Goal: Contribute content: Add original content to the website for others to see

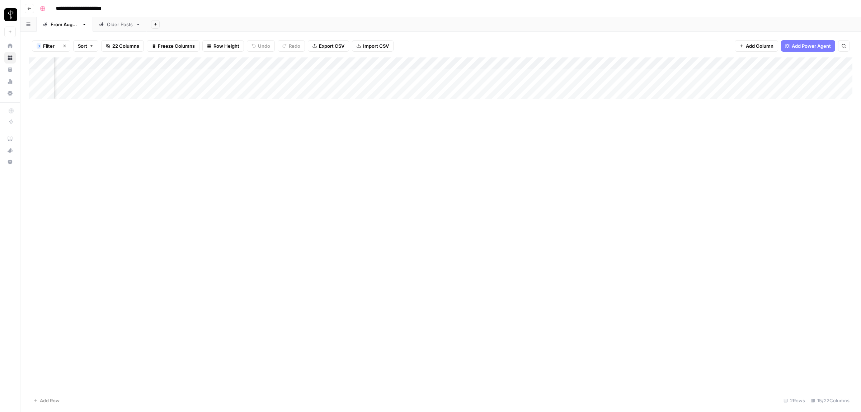
scroll to position [0, 333]
click at [230, 73] on div "Add Column" at bounding box center [441, 81] width 824 height 48
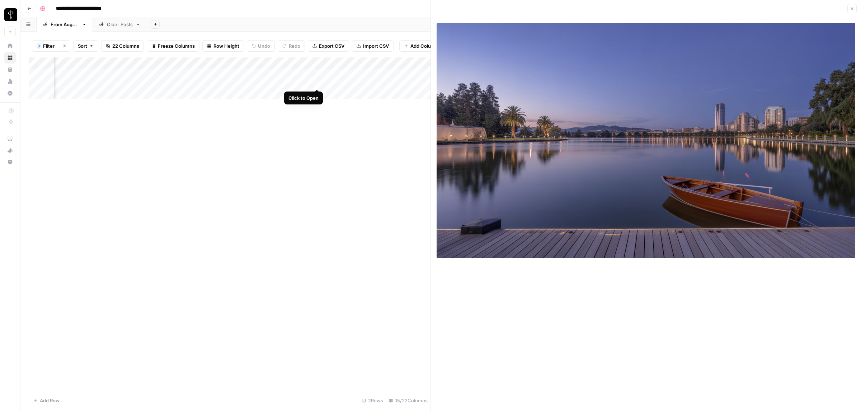
click at [315, 83] on div "Add Column" at bounding box center [230, 81] width 402 height 48
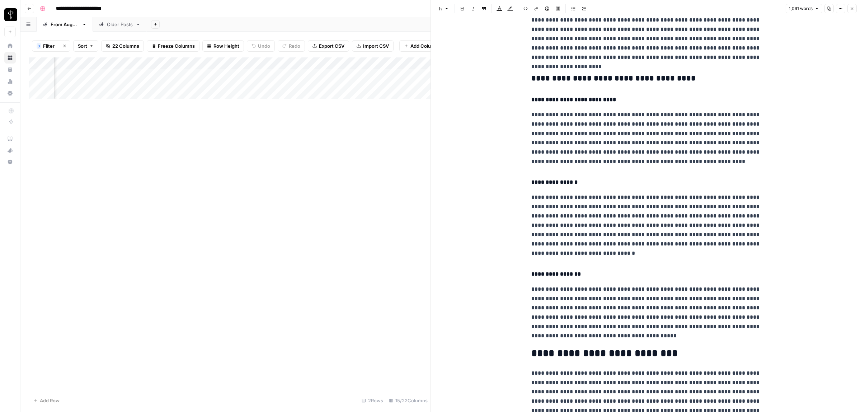
scroll to position [760, 0]
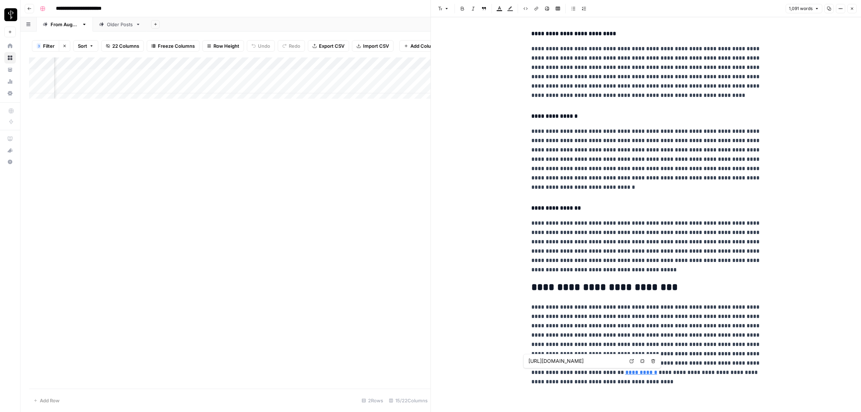
drag, startPoint x: 542, startPoint y: 372, endPoint x: 656, endPoint y: 370, distance: 113.8
click at [626, 372] on link "**********" at bounding box center [642, 372] width 32 height 5
click at [632, 363] on icon at bounding box center [632, 361] width 4 height 4
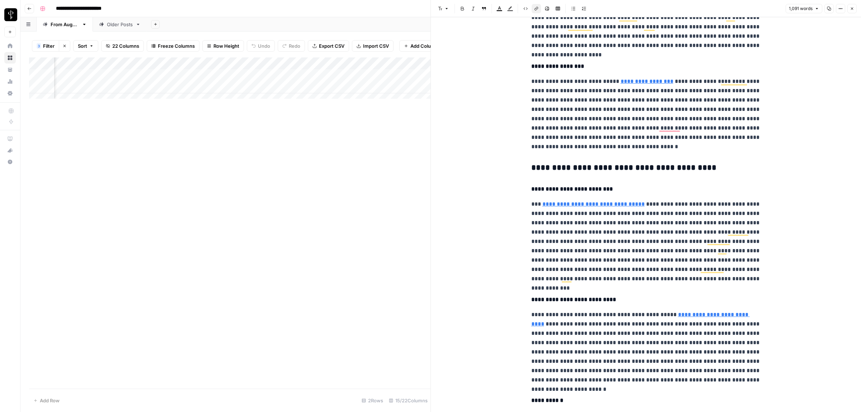
scroll to position [0, 0]
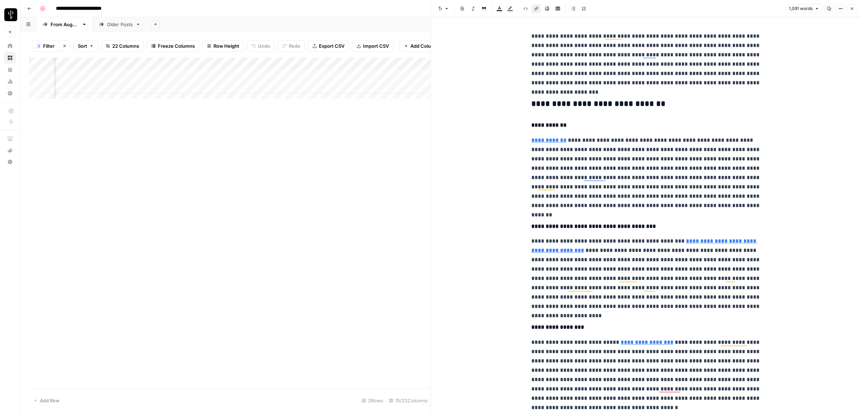
click at [445, 8] on icon "button" at bounding box center [447, 8] width 4 height 4
click at [467, 46] on span "heading 2" at bounding box center [467, 46] width 34 height 9
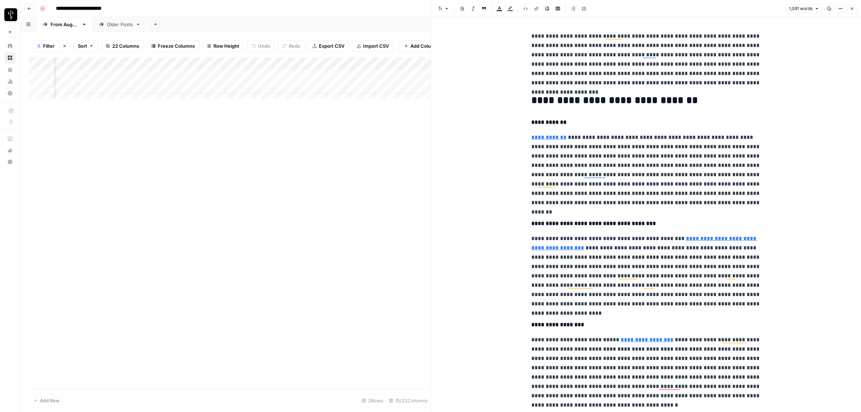
click at [446, 6] on button "Font style" at bounding box center [443, 8] width 17 height 9
click at [564, 121] on h4 "**********" at bounding box center [647, 122] width 230 height 9
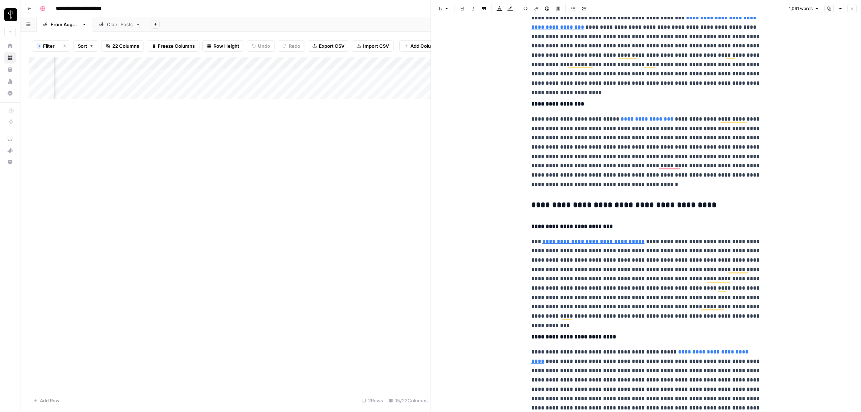
scroll to position [239, 0]
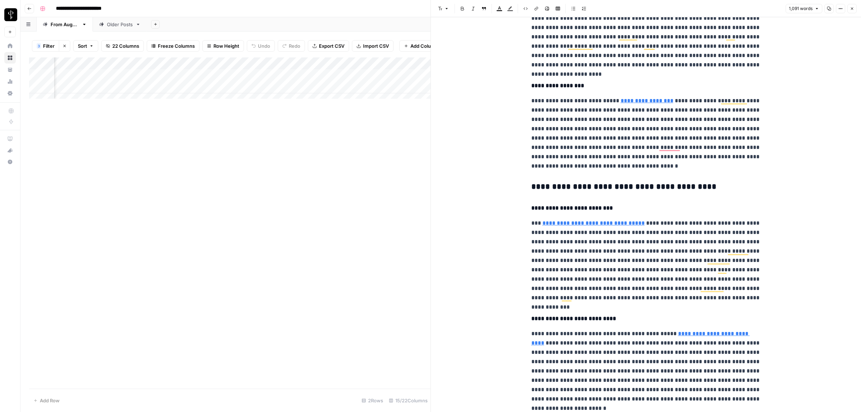
click at [527, 187] on div "**********" at bounding box center [646, 349] width 238 height 1118
click at [441, 5] on button "Font style" at bounding box center [443, 8] width 17 height 9
click at [472, 45] on span "heading 2" at bounding box center [467, 46] width 34 height 9
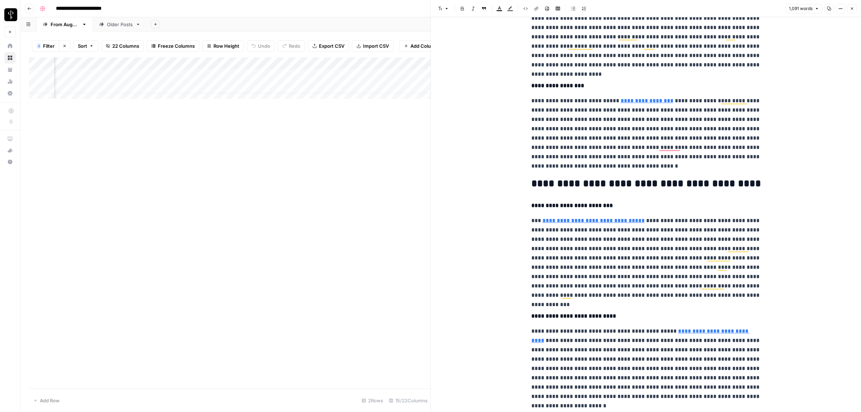
scroll to position [274, 0]
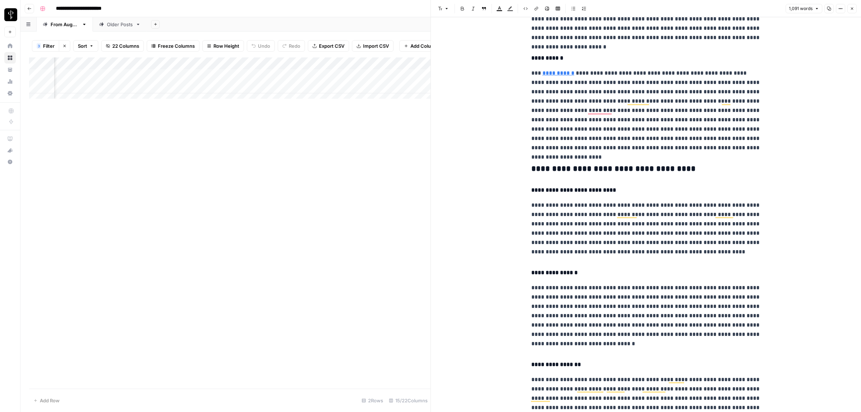
click at [444, 11] on button "Font style" at bounding box center [443, 8] width 17 height 9
click at [471, 46] on span "heading 2" at bounding box center [467, 46] width 34 height 9
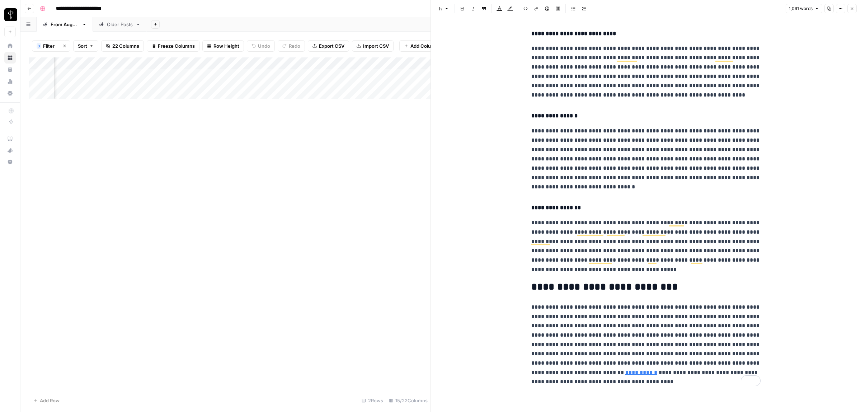
click at [448, 10] on icon "button" at bounding box center [447, 8] width 4 height 4
click at [585, 203] on h4 "**********" at bounding box center [647, 207] width 230 height 9
click at [446, 12] on button "Font style" at bounding box center [443, 8] width 17 height 9
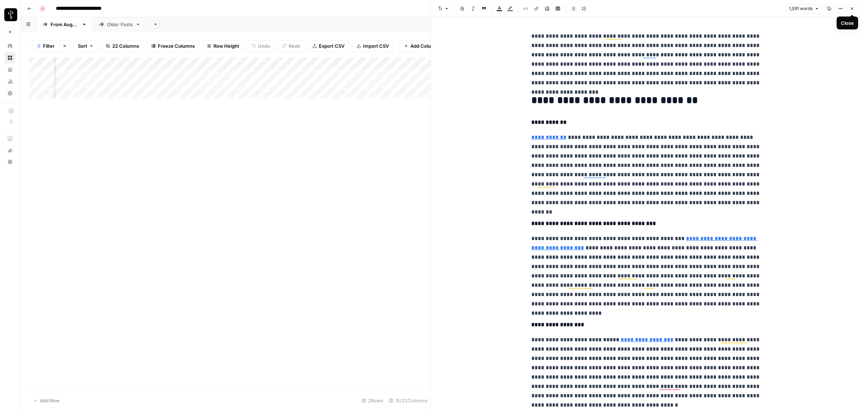
click at [851, 10] on icon "button" at bounding box center [852, 8] width 4 height 4
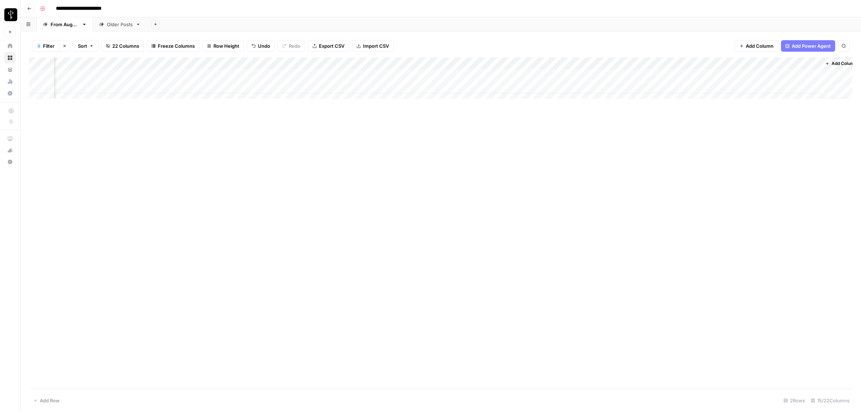
click at [514, 77] on div "Add Column" at bounding box center [441, 81] width 824 height 48
type textarea "**********"
click at [694, 75] on div "Add Column" at bounding box center [441, 81] width 824 height 48
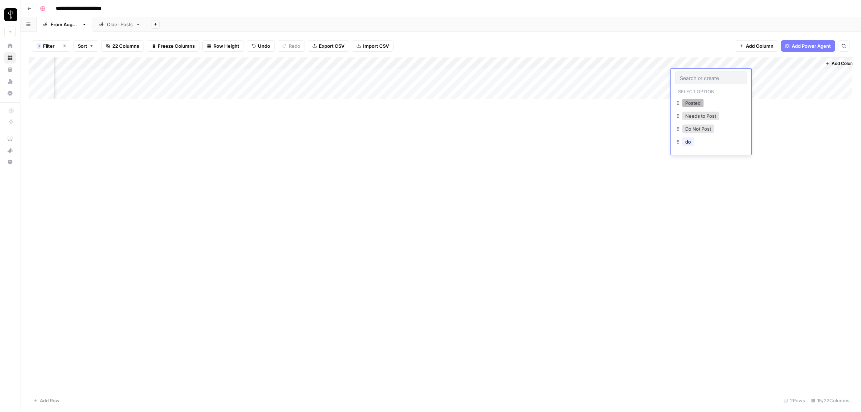
click at [689, 103] on button "Posted" at bounding box center [693, 103] width 21 height 9
click at [236, 87] on div "Add Column" at bounding box center [441, 81] width 824 height 48
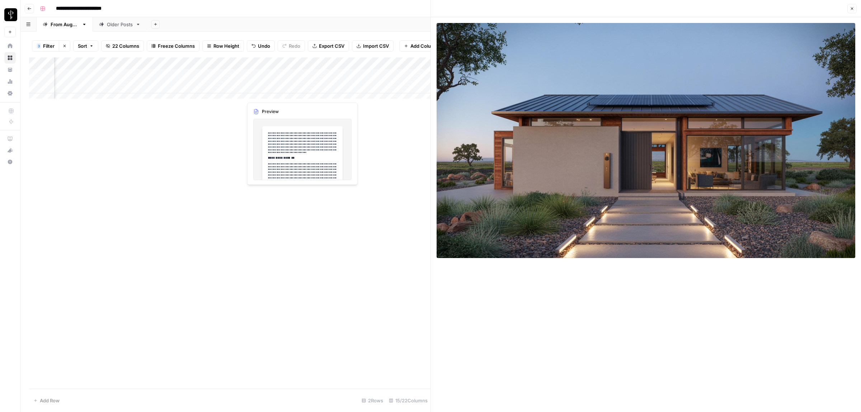
click at [323, 92] on div "Add Column" at bounding box center [230, 81] width 402 height 48
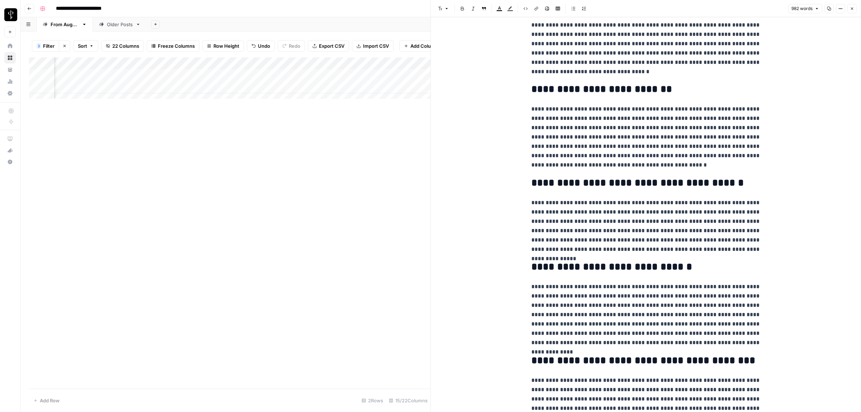
scroll to position [729, 0]
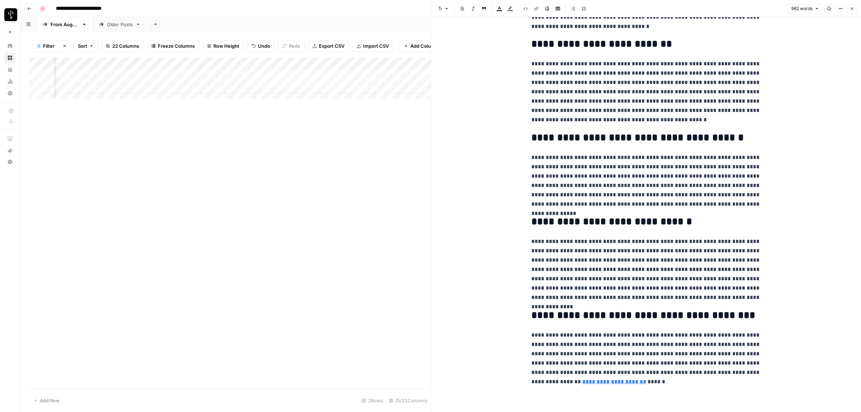
click at [583, 379] on link "**********" at bounding box center [615, 381] width 64 height 5
click at [647, 368] on icon at bounding box center [648, 370] width 4 height 4
click at [853, 8] on icon "button" at bounding box center [852, 9] width 3 height 3
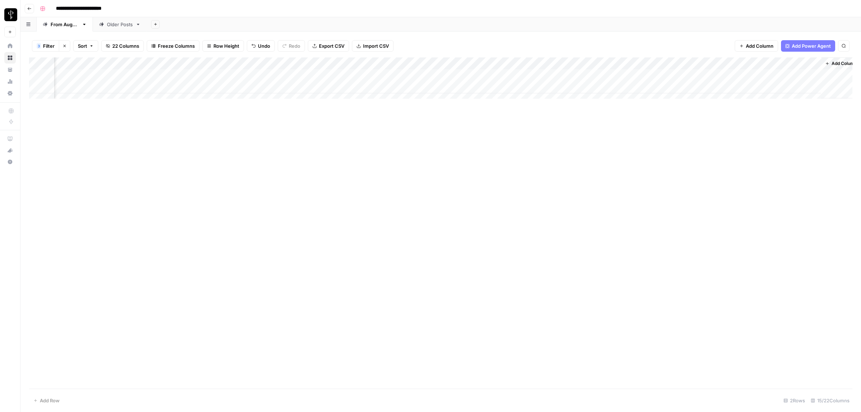
click at [298, 159] on div "Add Column" at bounding box center [441, 222] width 824 height 331
click at [702, 86] on div "Add Column" at bounding box center [441, 81] width 824 height 48
click at [692, 112] on button "Posted" at bounding box center [693, 115] width 21 height 9
